Goal: Information Seeking & Learning: Learn about a topic

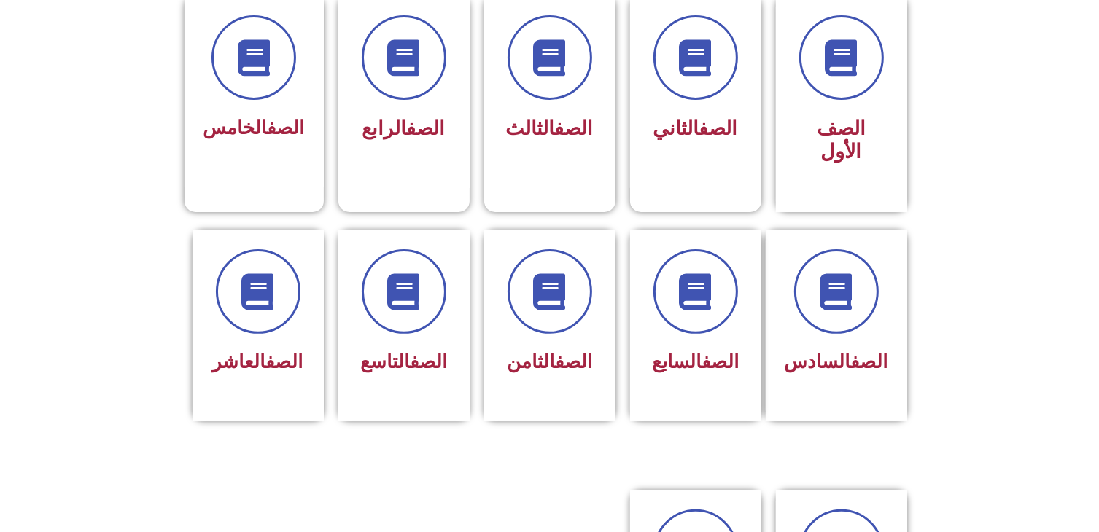
scroll to position [375, 0]
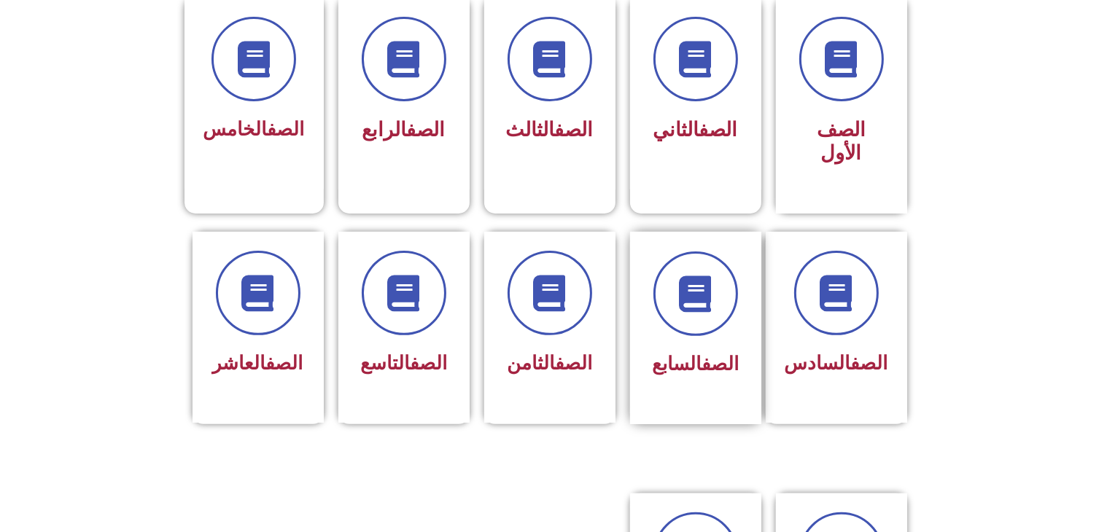
click at [704, 353] on link "الصف" at bounding box center [720, 364] width 37 height 22
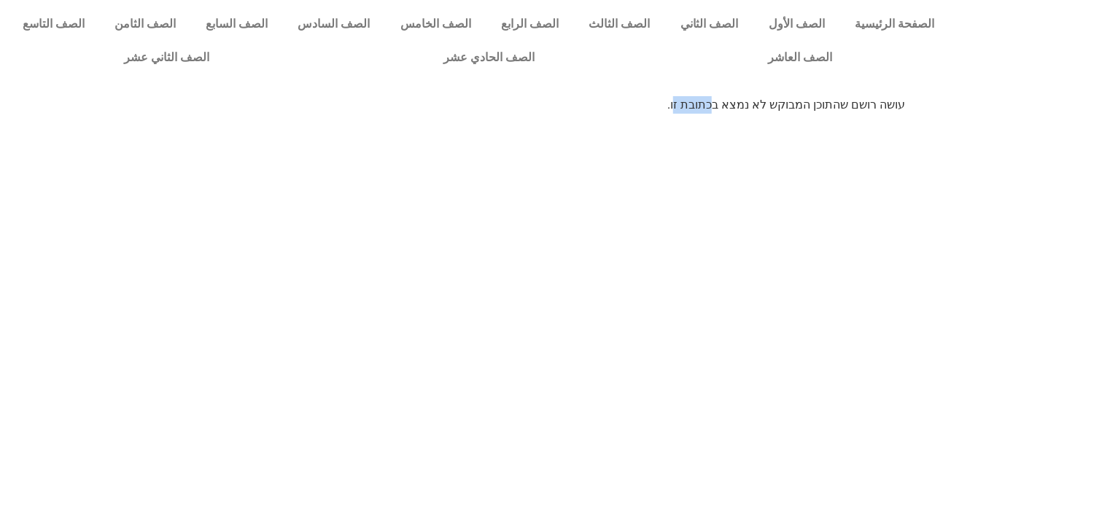
drag, startPoint x: 0, startPoint y: 0, endPoint x: 663, endPoint y: 202, distance: 693.0
click at [663, 124] on html "الصفحة الرئيسية الصف الأول الصف الثاني الصف الثالث الصف الرابع الصف الخامس الصف…" at bounding box center [555, 62] width 1110 height 124
click at [283, 23] on link "الصف السابع" at bounding box center [237, 24] width 92 height 34
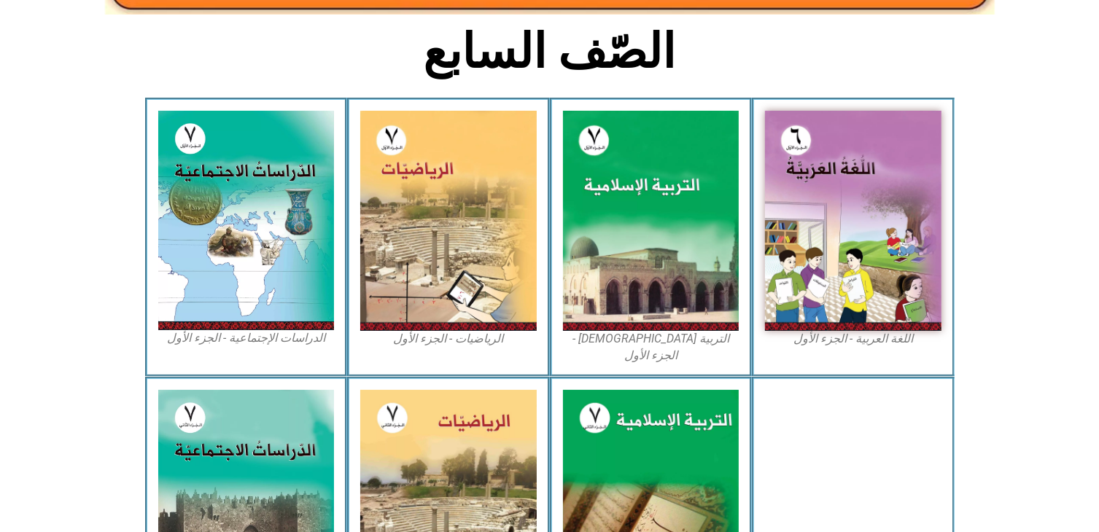
scroll to position [365, 0]
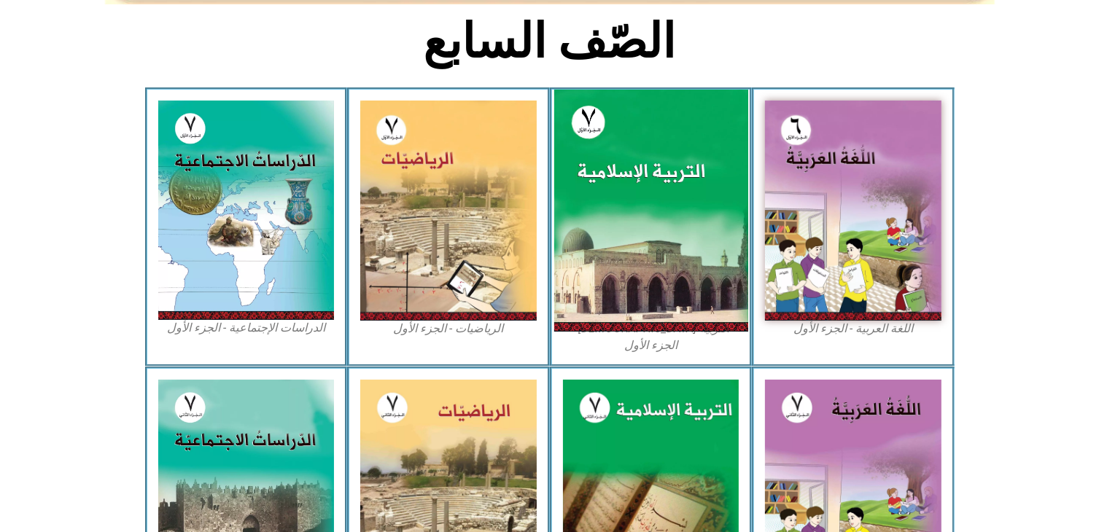
click at [645, 246] on img at bounding box center [651, 211] width 194 height 242
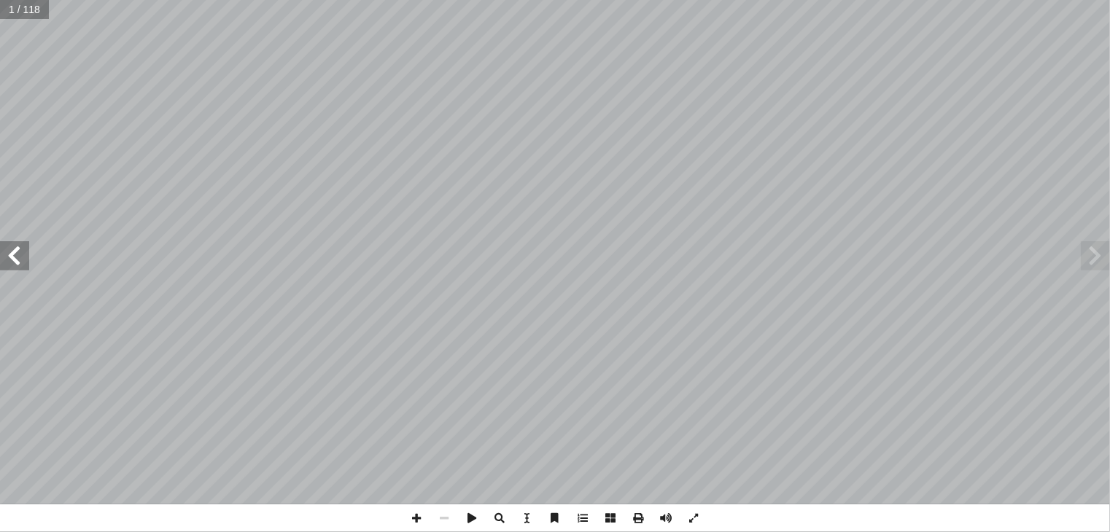
click at [9, 252] on span at bounding box center [14, 255] width 29 height 29
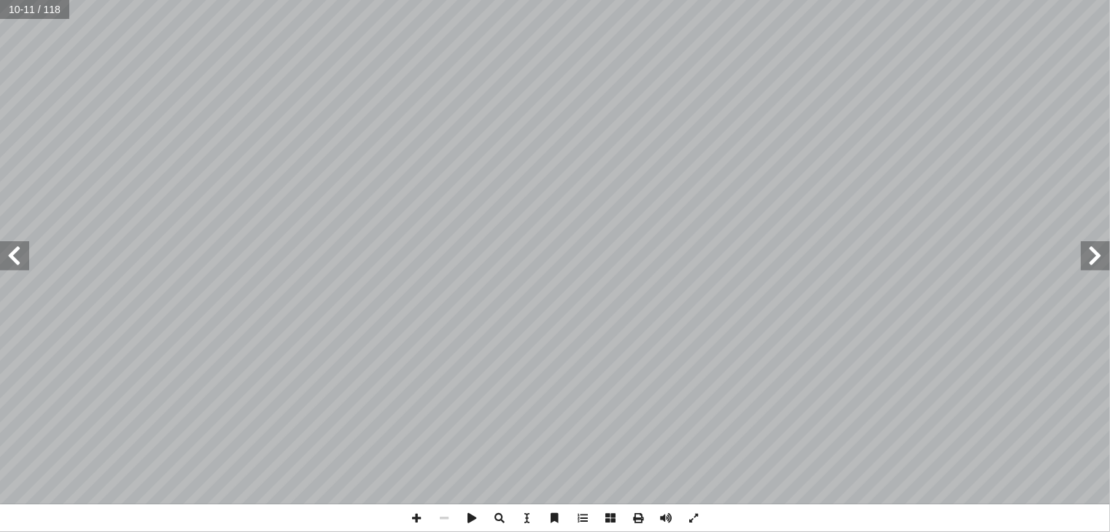
click at [1098, 264] on span at bounding box center [1095, 255] width 29 height 29
